Goal: Communication & Community: Share content

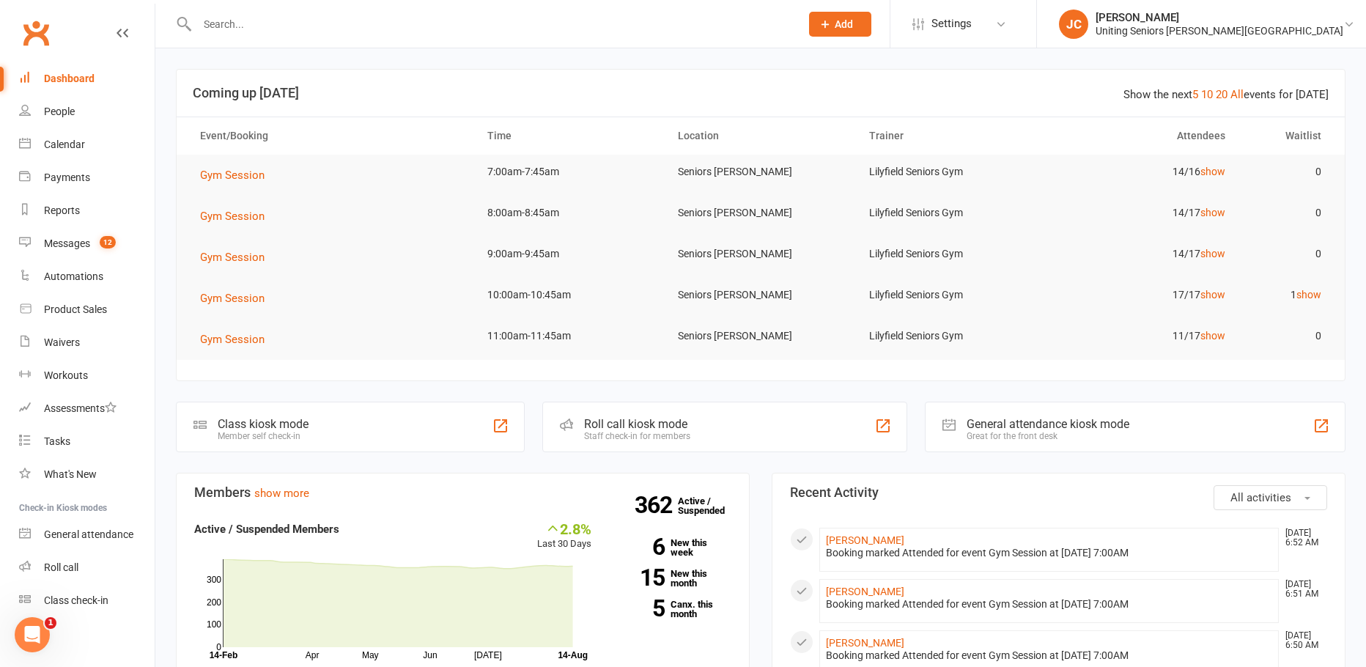
click at [247, 30] on input "text" at bounding box center [491, 24] width 597 height 21
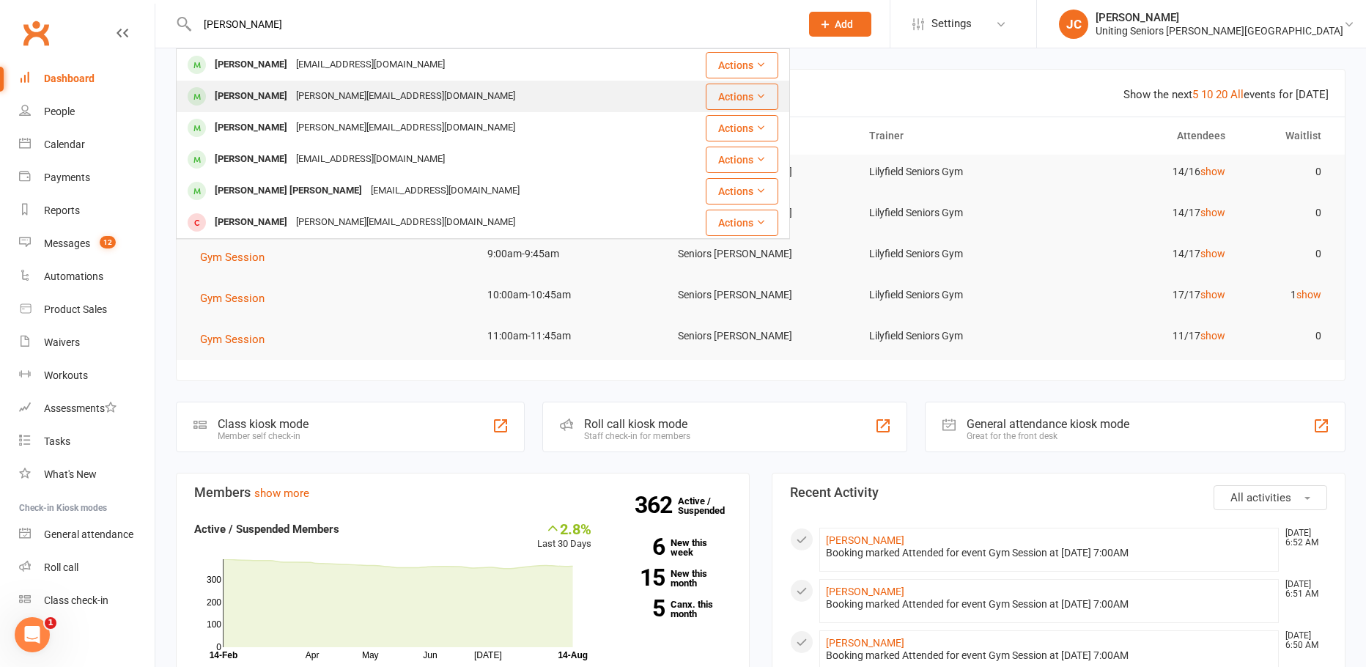
type input "[PERSON_NAME]"
click at [317, 106] on div "[PERSON_NAME][EMAIL_ADDRESS][DOMAIN_NAME]" at bounding box center [406, 96] width 228 height 21
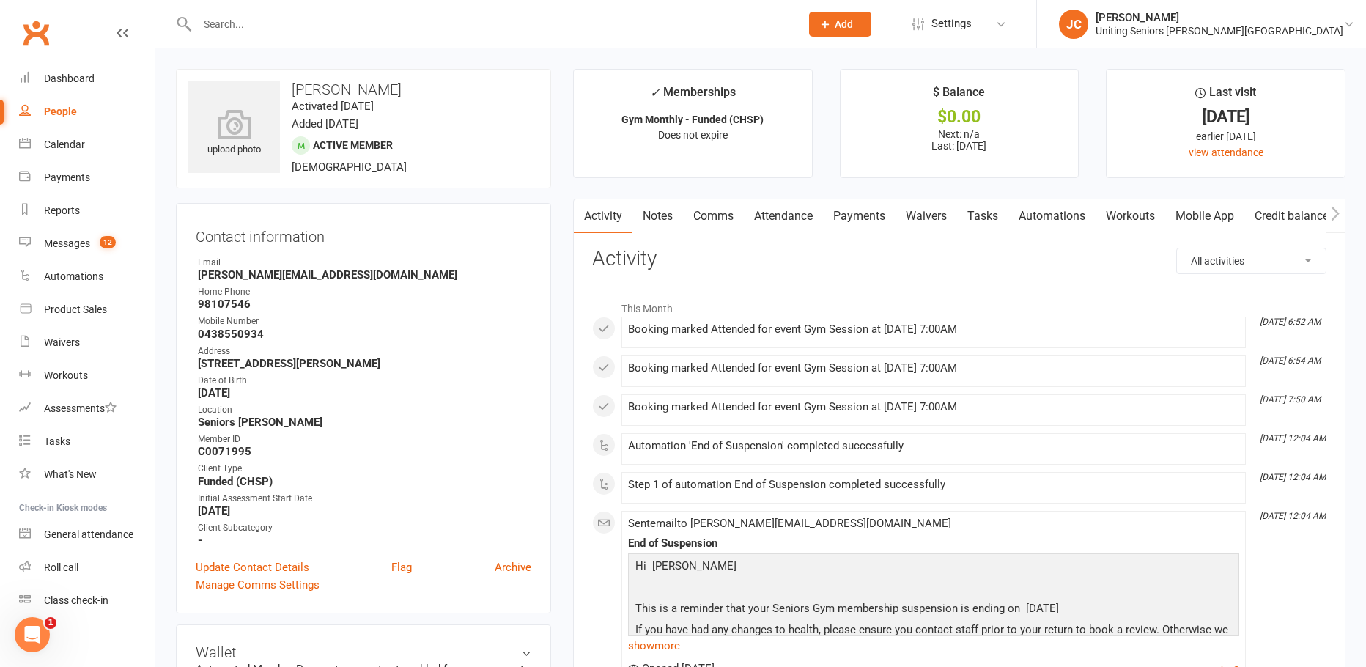
click at [1206, 220] on link "Mobile App" at bounding box center [1204, 216] width 79 height 34
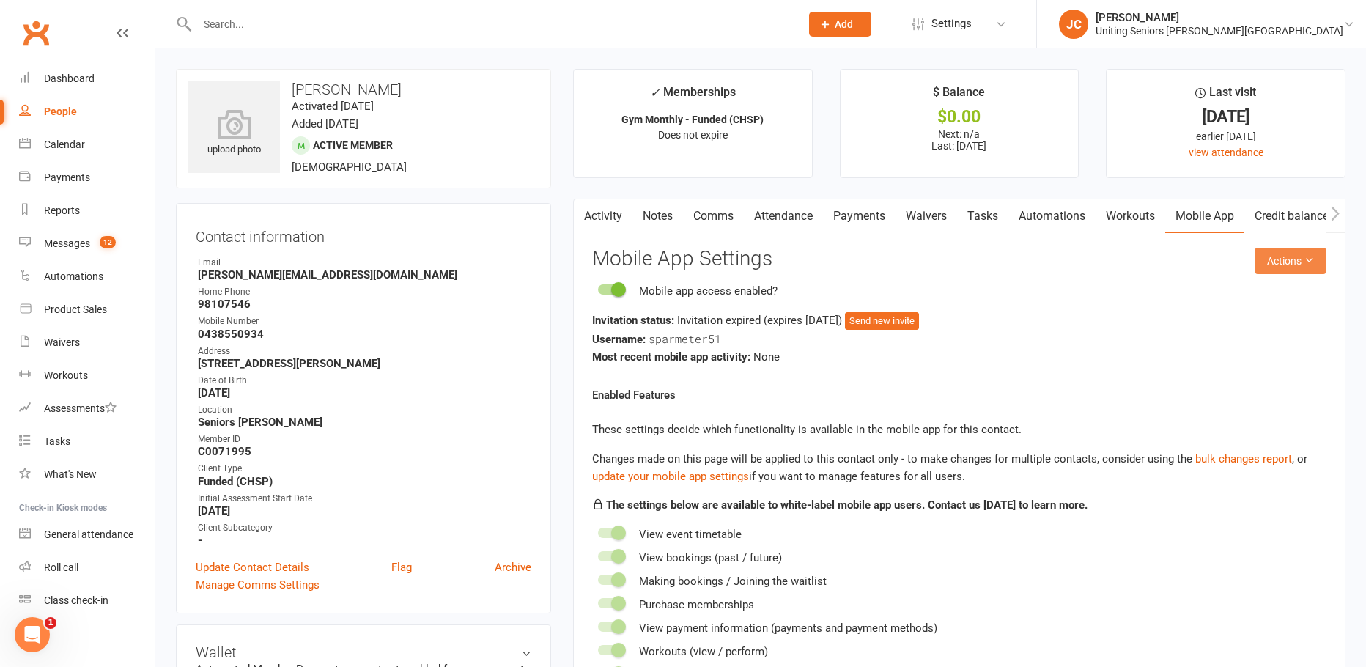
click at [1285, 262] on button "Actions" at bounding box center [1291, 261] width 72 height 26
click at [1270, 293] on link "Send invitation email" at bounding box center [1242, 293] width 145 height 29
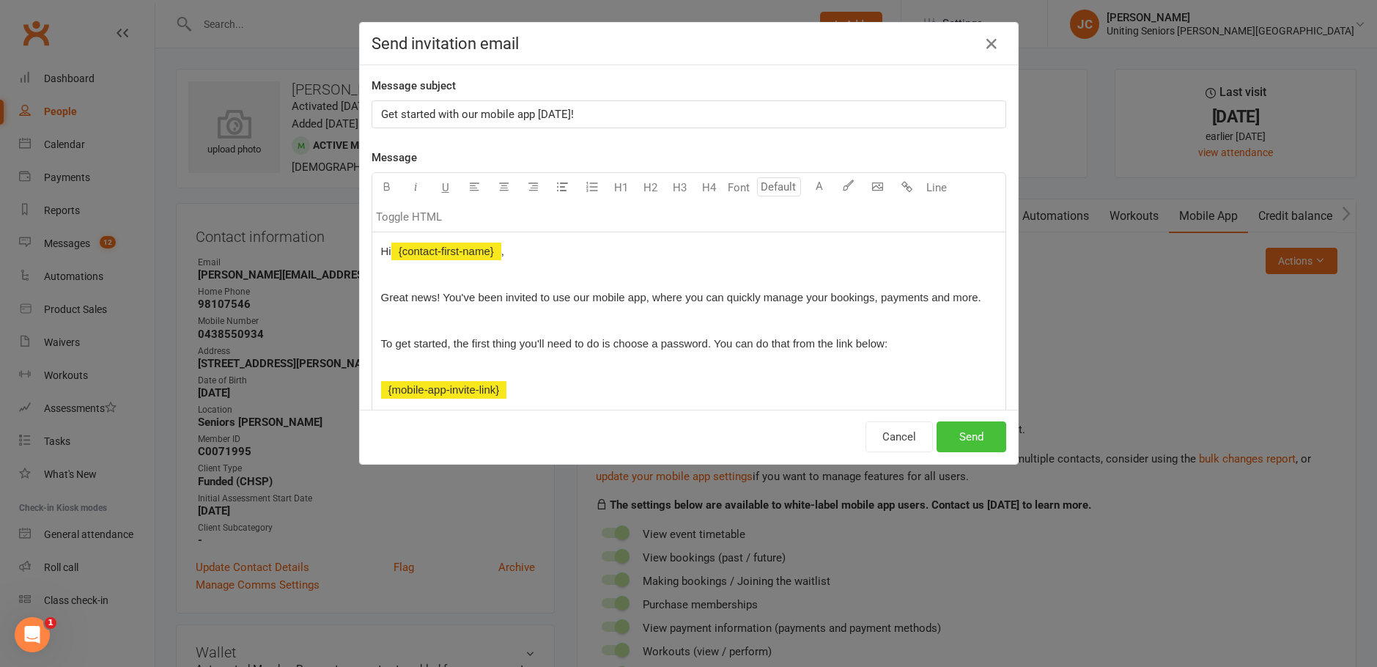
click at [966, 430] on button "Send" at bounding box center [972, 436] width 70 height 31
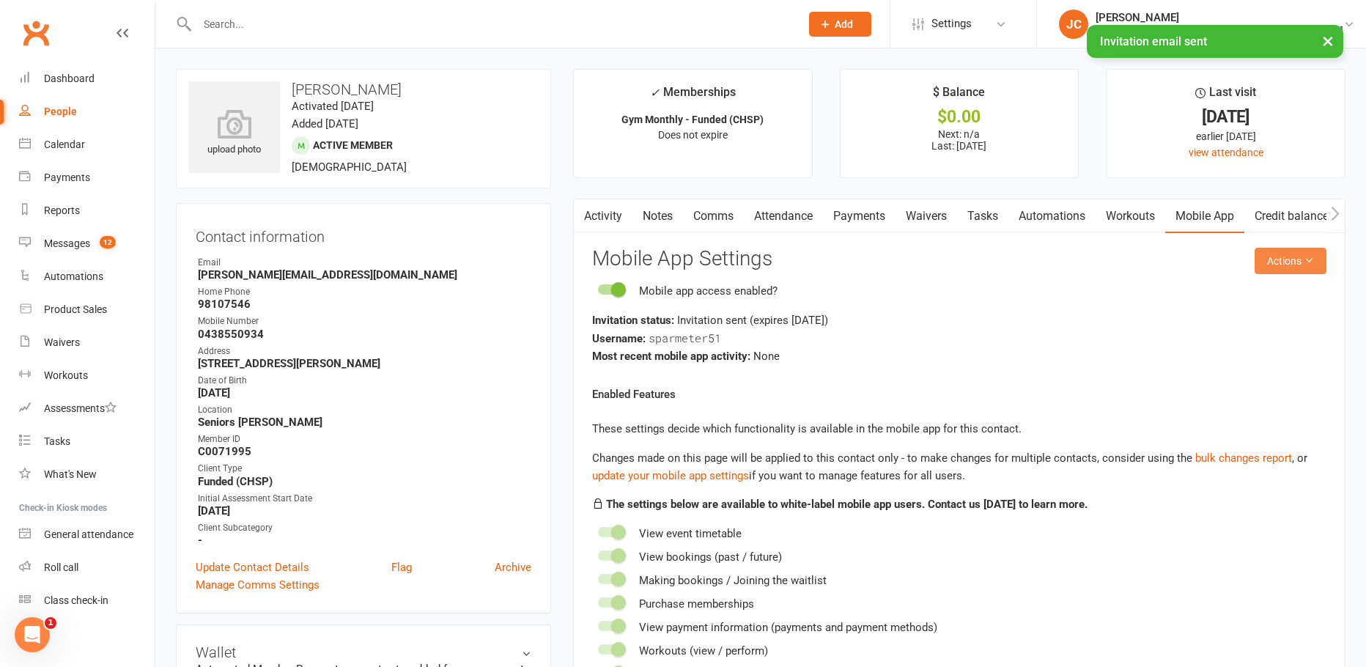
click at [1280, 267] on button "Actions" at bounding box center [1291, 261] width 72 height 26
click at [1241, 331] on link "Send invitation SMS" at bounding box center [1242, 323] width 145 height 29
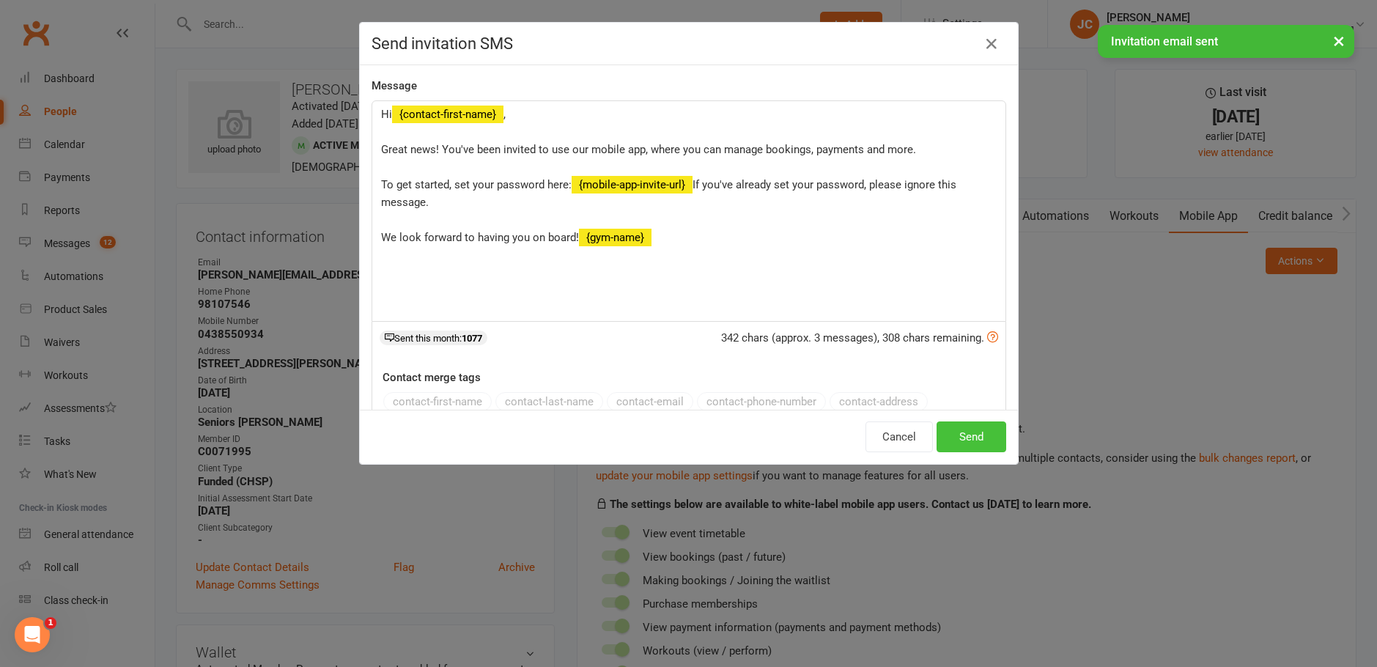
click at [967, 435] on button "Send" at bounding box center [972, 436] width 70 height 31
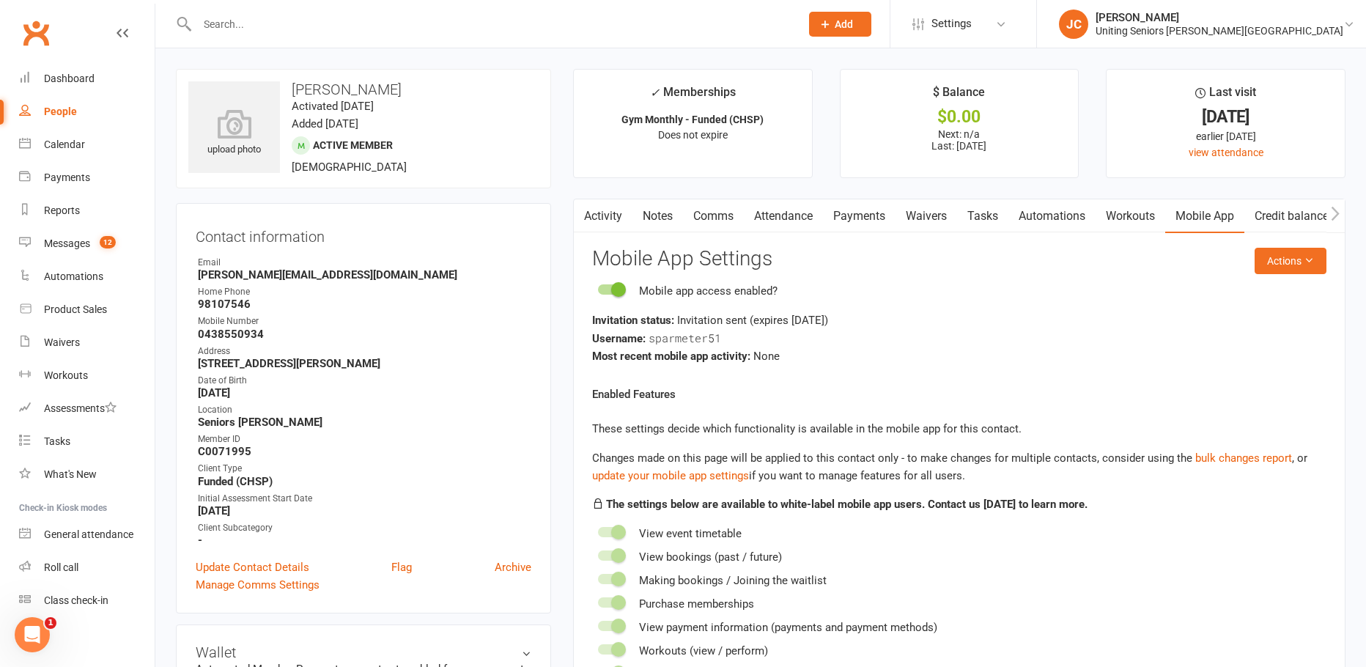
click at [118, 652] on nav "Clubworx Dashboard People Calendar Payments Reports Messages 12 Automations Pro…" at bounding box center [77, 337] width 155 height 667
